Goal: Obtain resource: Obtain resource

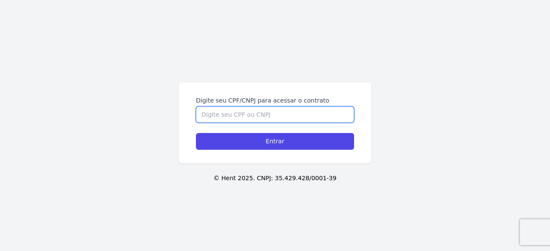
click at [303, 119] on input "Digite seu CPF/CNPJ para acessar o contrato" at bounding box center [275, 115] width 158 height 16
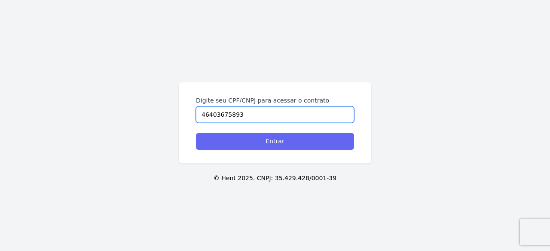
type input "46403675893"
click at [279, 144] on input "Entrar" at bounding box center [275, 141] width 158 height 17
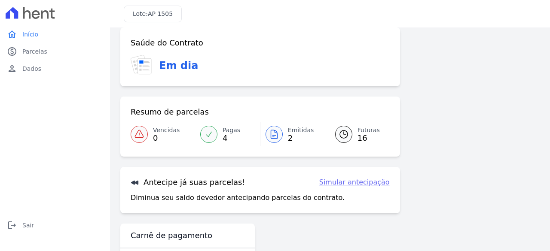
scroll to position [10, 0]
click at [63, 50] on link "paid Parcelas" at bounding box center [54, 51] width 103 height 17
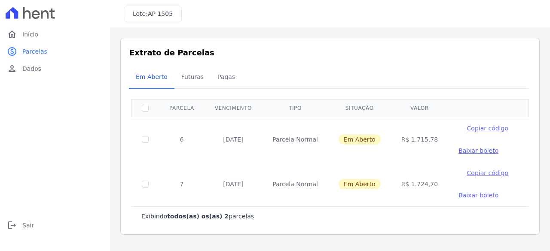
click at [458, 152] on span "Baixar boleto" at bounding box center [478, 150] width 40 height 7
